Goal: Information Seeking & Learning: Learn about a topic

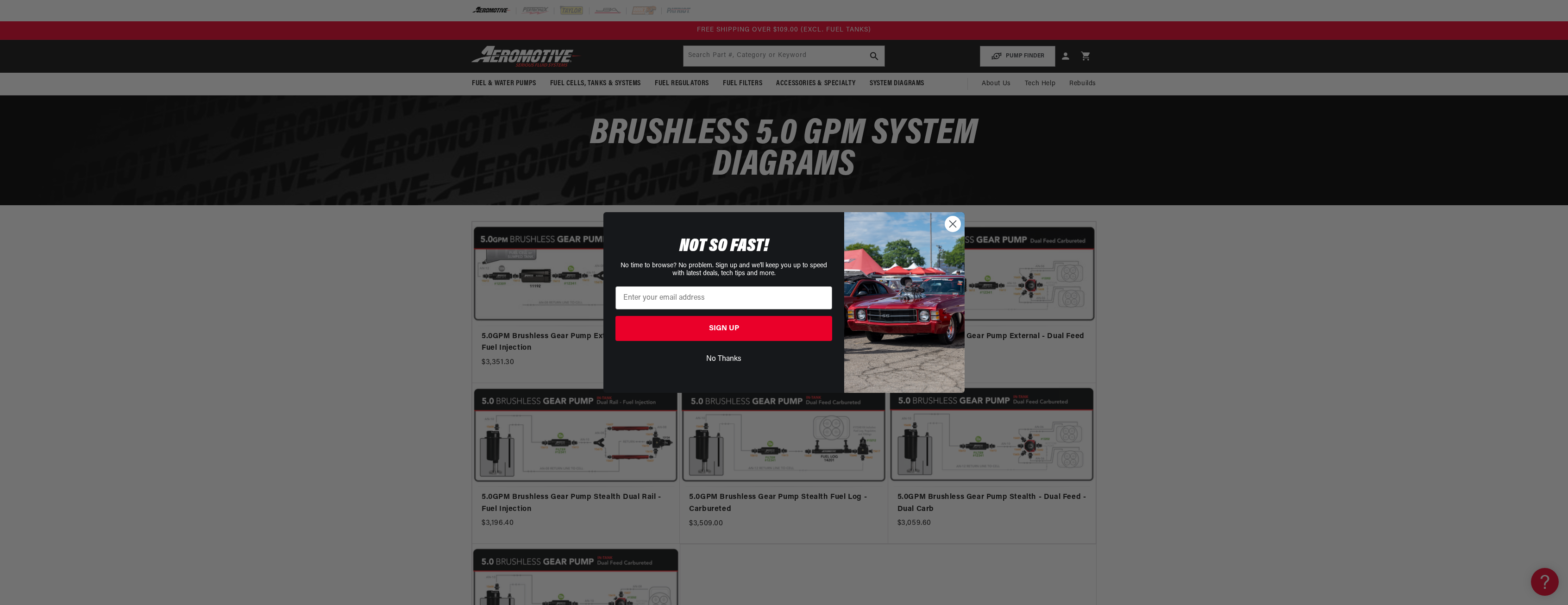
click at [725, 355] on button "No Thanks" at bounding box center [724, 358] width 217 height 18
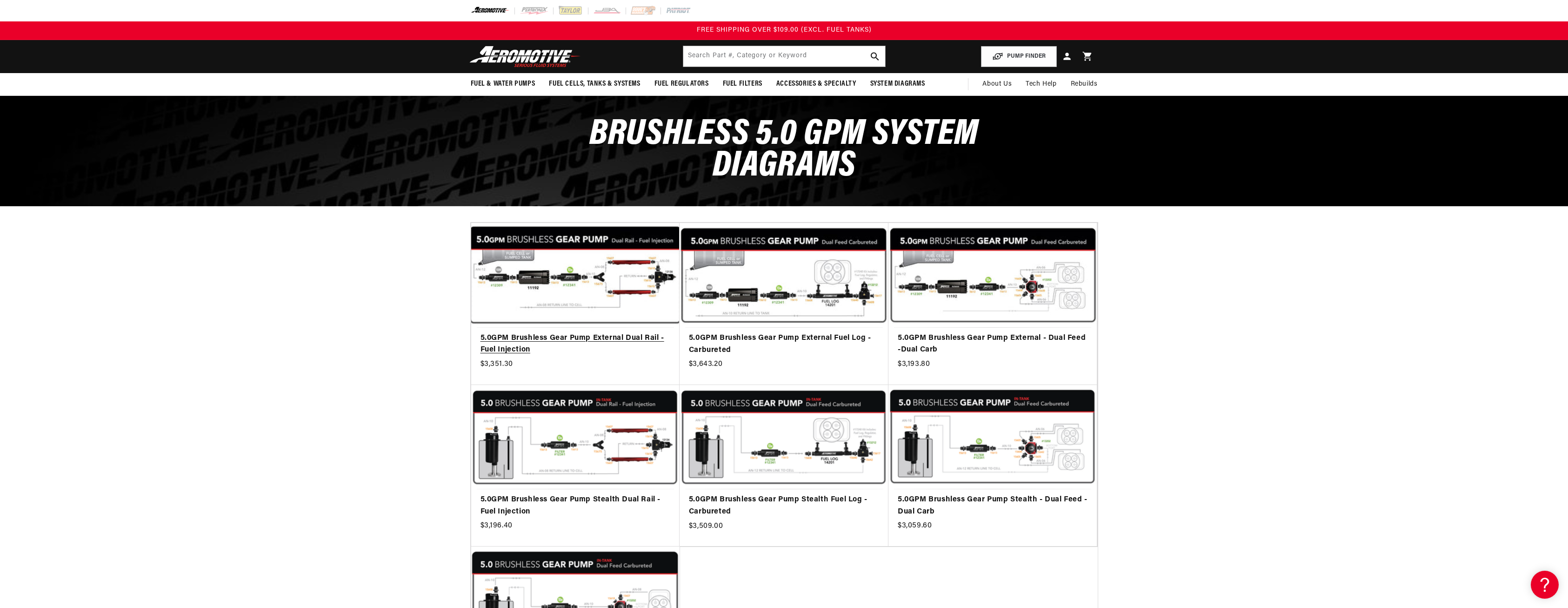
click at [646, 332] on link "5.0GPM Brushless Gear Pump External Dual Rail - Fuel Injection" at bounding box center [575, 344] width 190 height 24
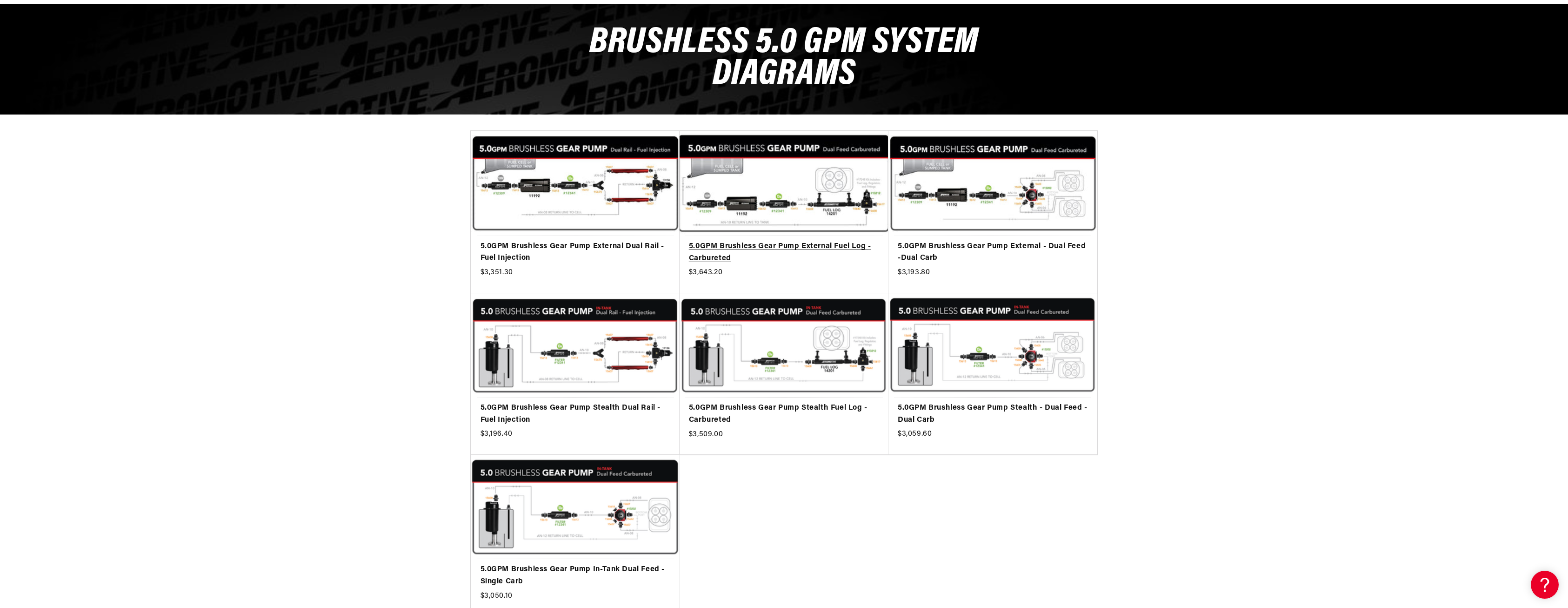
scroll to position [93, 0]
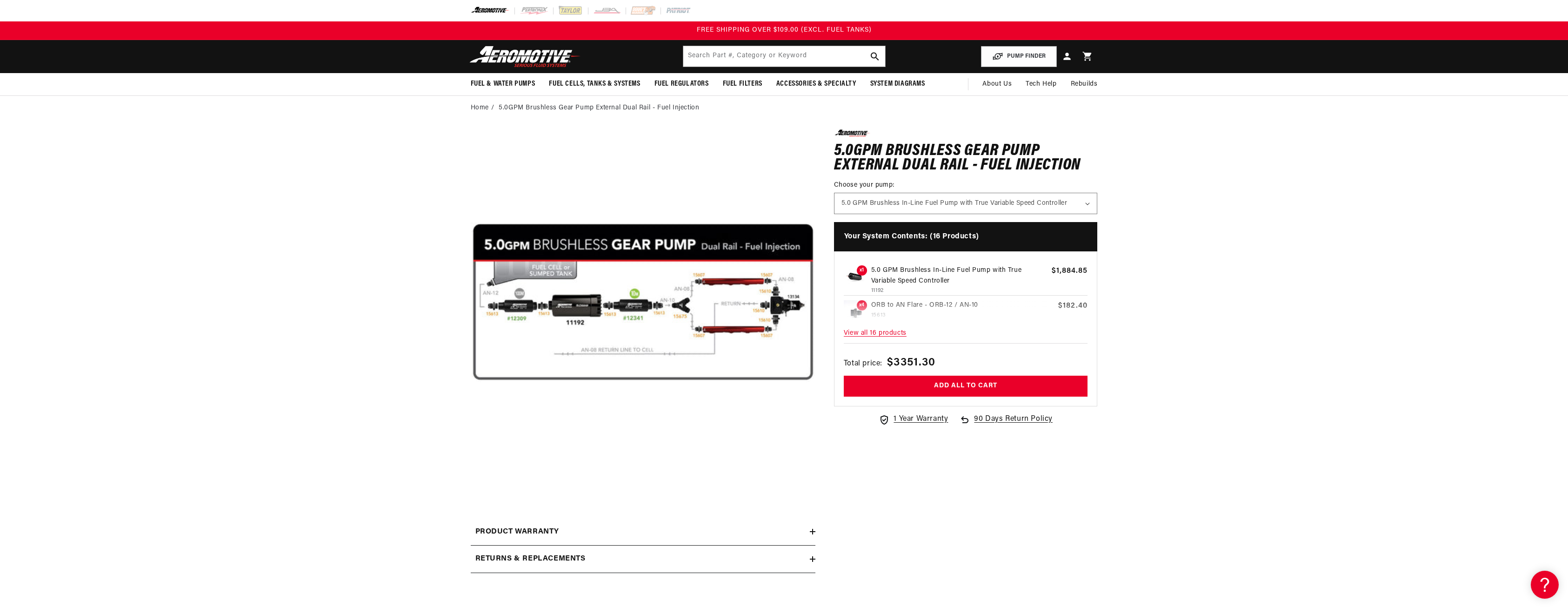
click at [471, 475] on button "Open media 1 in modal" at bounding box center [471, 475] width 0 height 0
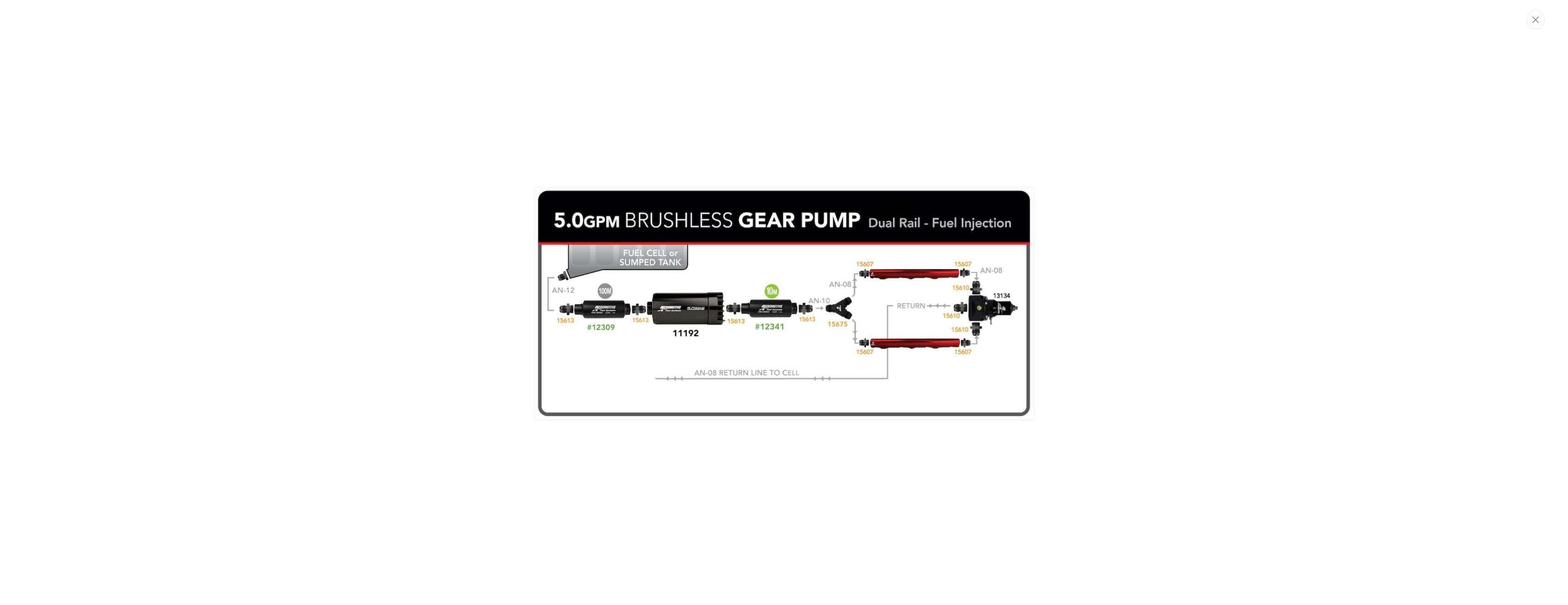
click at [654, 309] on img "Media gallery" at bounding box center [784, 303] width 500 height 233
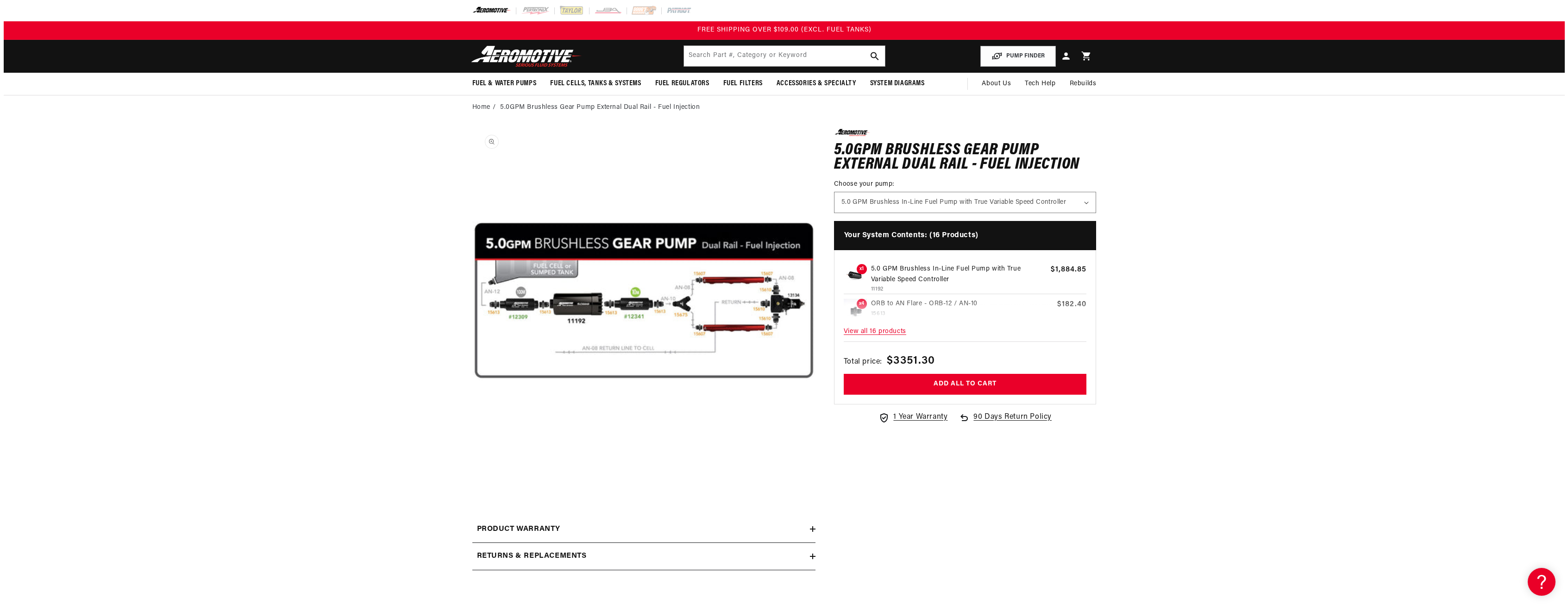
scroll to position [1, 0]
click at [469, 472] on button "Open media 1 in modal" at bounding box center [469, 472] width 0 height 0
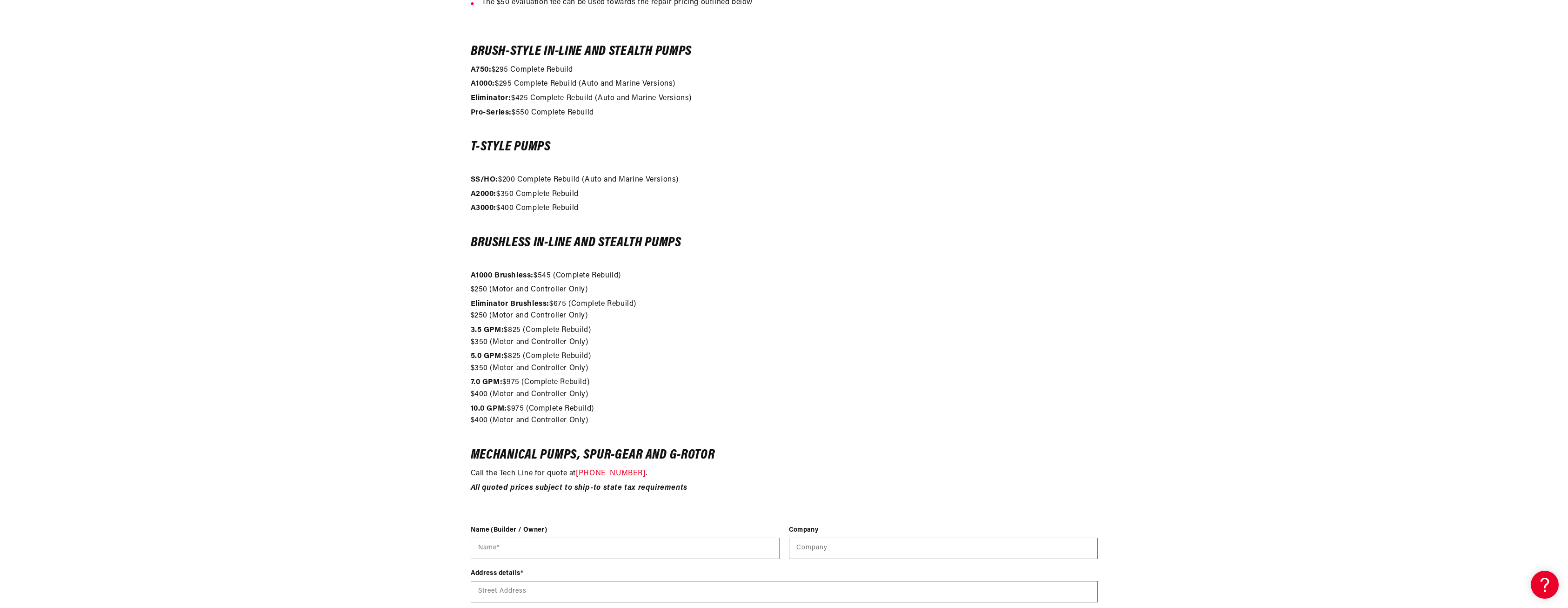
scroll to position [791, 0]
